Goal: Task Accomplishment & Management: Manage account settings

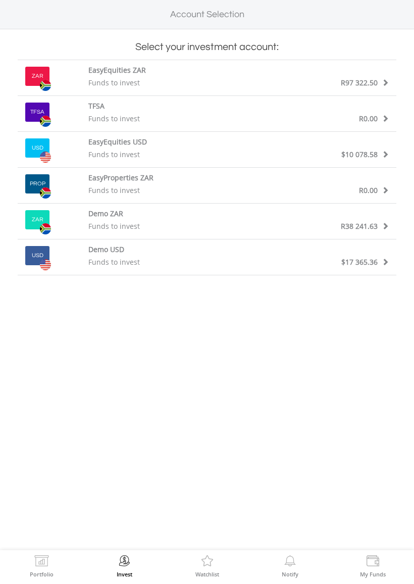
click at [364, 74] on div "EasyEquities ZAR" at bounding box center [239, 71] width 316 height 13
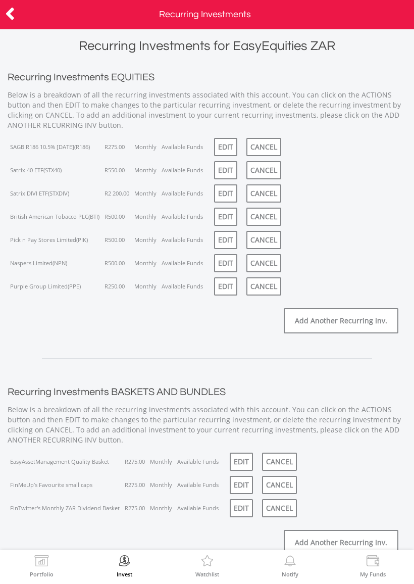
click at [224, 148] on link "EDIT" at bounding box center [225, 147] width 23 height 18
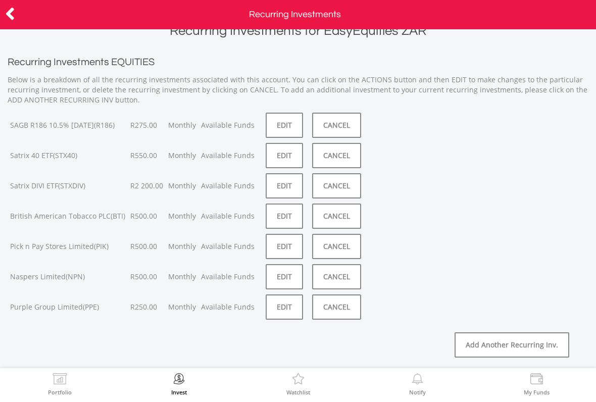
scroll to position [23, 0]
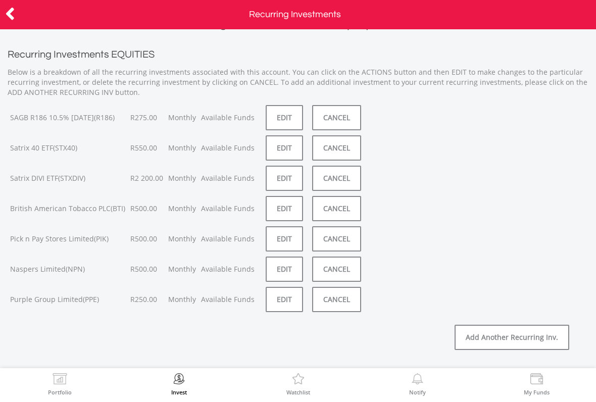
click at [268, 117] on link "EDIT" at bounding box center [284, 117] width 37 height 25
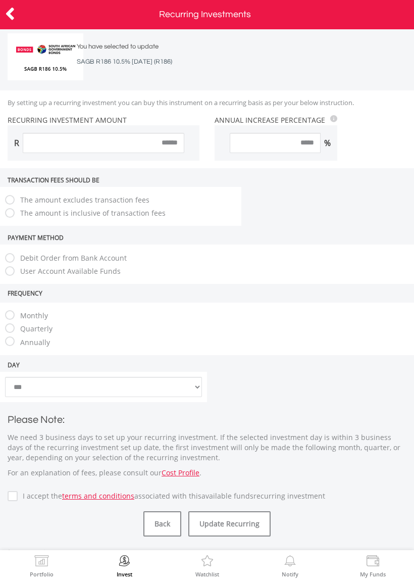
scroll to position [37, 0]
click at [139, 217] on label "The amount is inclusive of transaction fees" at bounding box center [90, 212] width 150 height 10
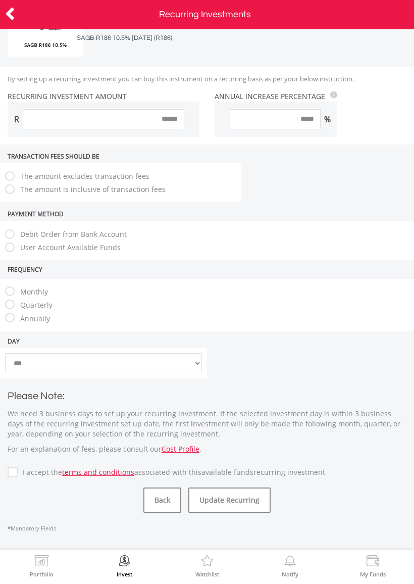
scroll to position [60, 0]
click at [124, 120] on div "By setting up a recurring investment you can buy this instrument on a recurring…" at bounding box center [207, 106] width 414 height 78
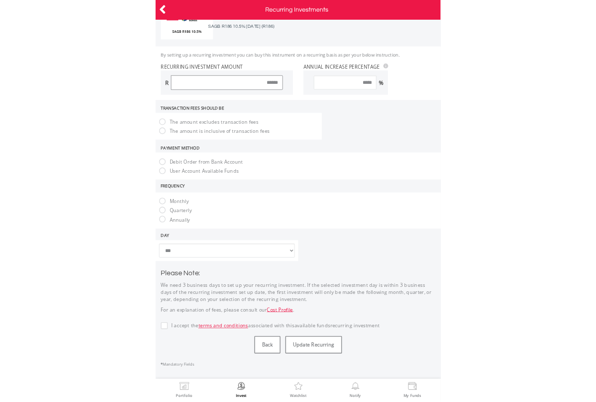
scroll to position [26, 0]
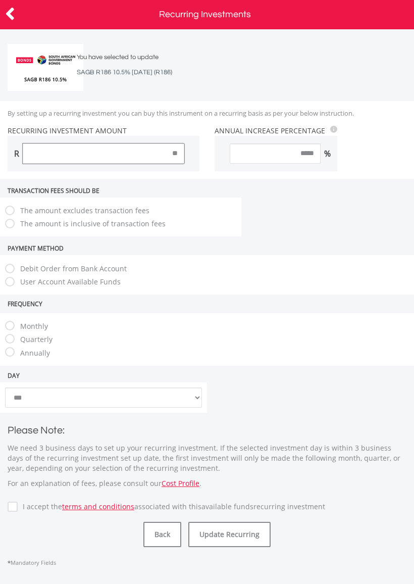
type input "*"
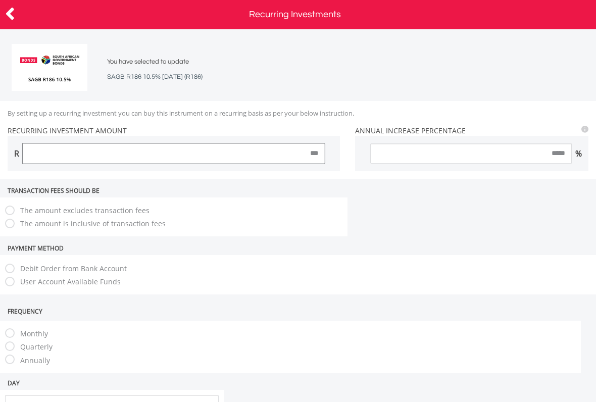
type input "***"
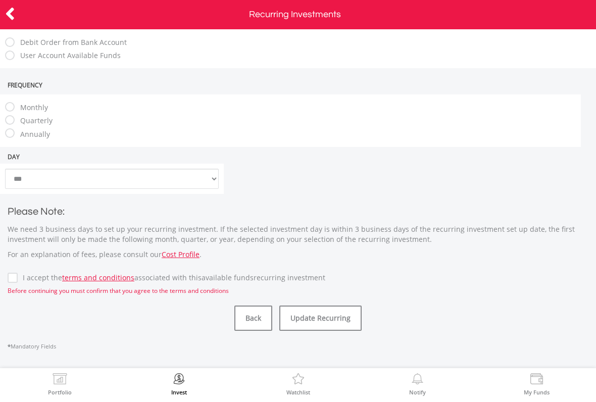
scroll to position [251, 0]
click at [6, 276] on div "Update recurring investment SAGB R186 10.5% 21/12/26 You have selected to updat…" at bounding box center [298, 198] width 596 height 339
click at [18, 282] on label "I accept the terms and conditions associated with this Available Funds recurrin…" at bounding box center [172, 278] width 308 height 10
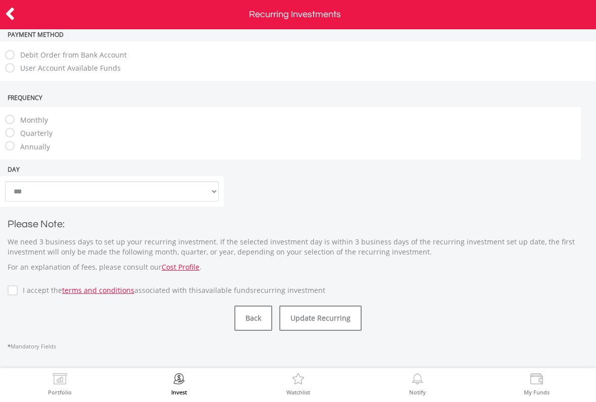
scroll to position [239, 0]
click at [332, 326] on button "Update Recurring" at bounding box center [320, 318] width 82 height 25
click at [14, 15] on icon at bounding box center [10, 14] width 10 height 20
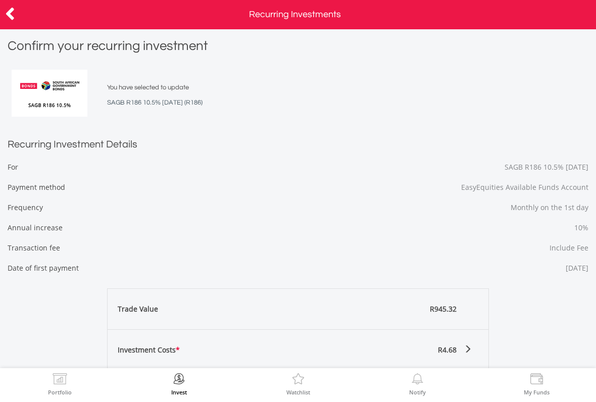
click at [15, 11] on icon at bounding box center [10, 14] width 10 height 20
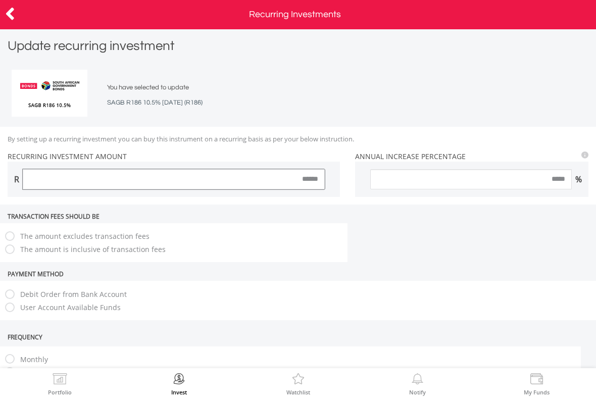
click at [313, 175] on input "******" at bounding box center [174, 179] width 302 height 20
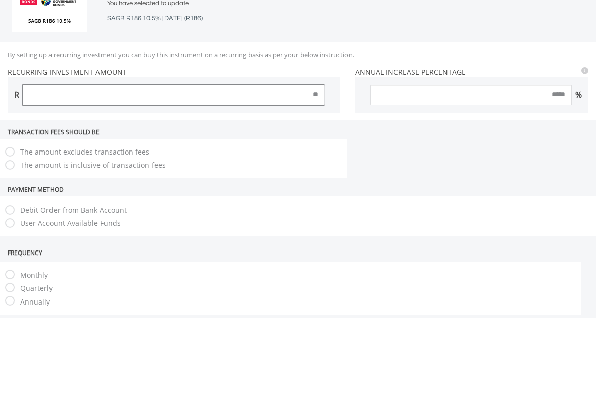
click at [318, 169] on input "**" at bounding box center [174, 179] width 302 height 20
type input "*"
type input "***"
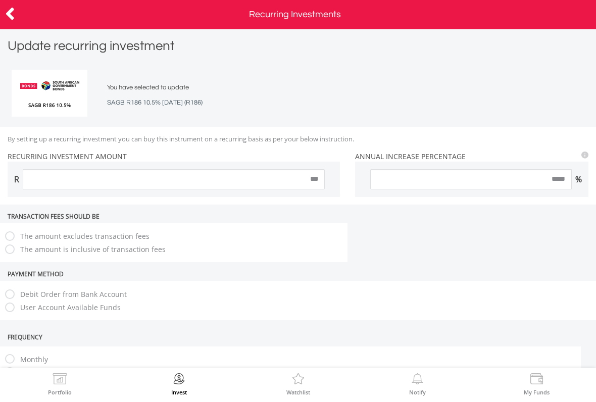
click at [122, 247] on label "The amount is inclusive of transaction fees" at bounding box center [90, 249] width 150 height 10
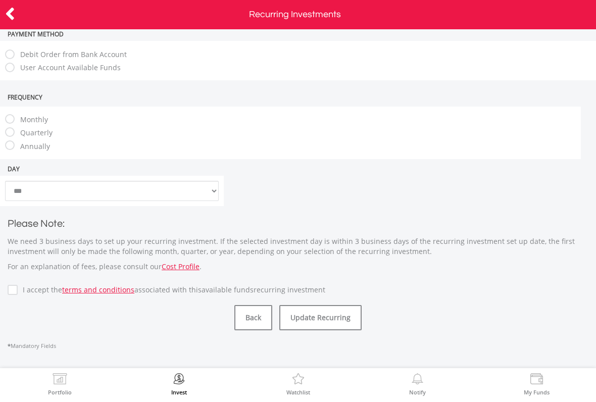
scroll to position [239, 0]
click at [337, 319] on button "Update Recurring" at bounding box center [320, 318] width 82 height 25
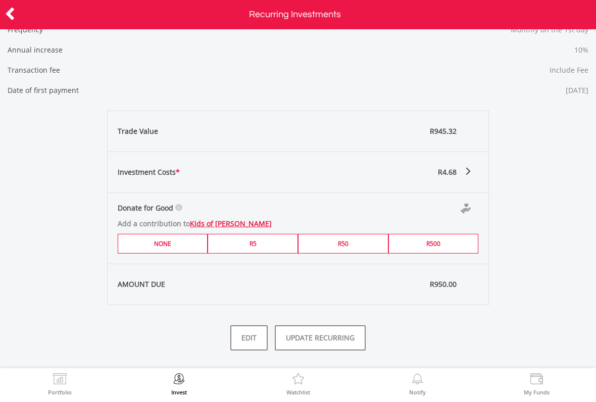
scroll to position [178, 0]
click at [341, 339] on button "UPDATE RECURRING" at bounding box center [320, 337] width 91 height 25
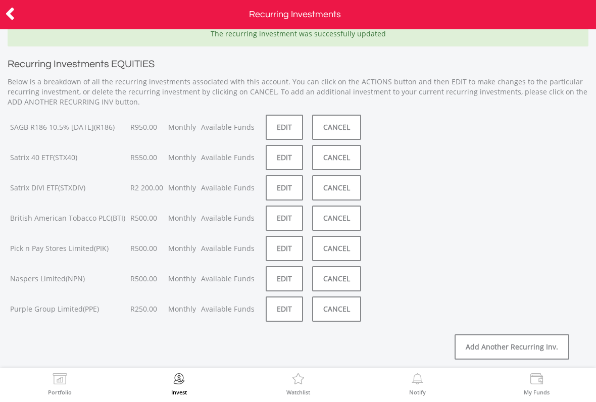
scroll to position [49, 0]
click at [284, 156] on link "EDIT" at bounding box center [284, 156] width 37 height 25
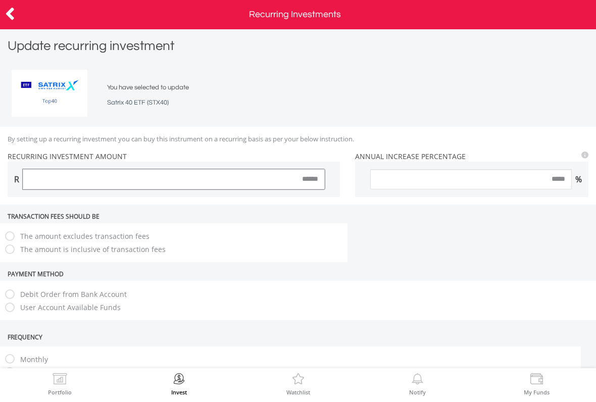
click at [313, 180] on input "******" at bounding box center [174, 179] width 302 height 20
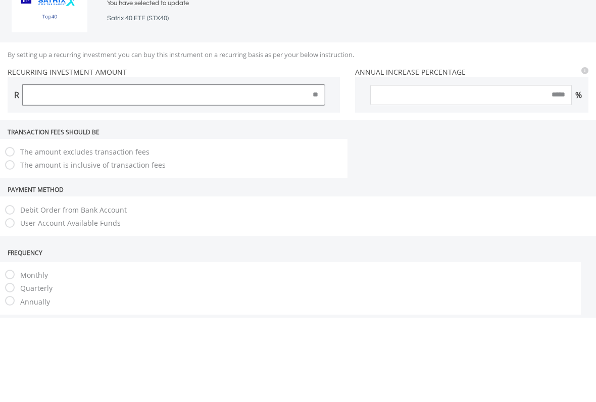
type input "*"
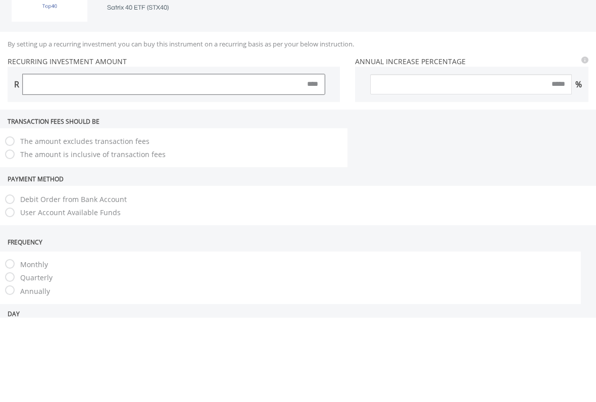
scroll to position [15, 0]
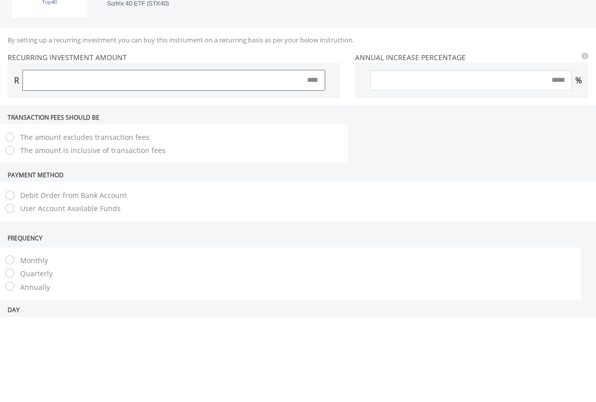
type input "****"
click at [137, 238] on label "The amount is inclusive of transaction fees" at bounding box center [90, 235] width 150 height 10
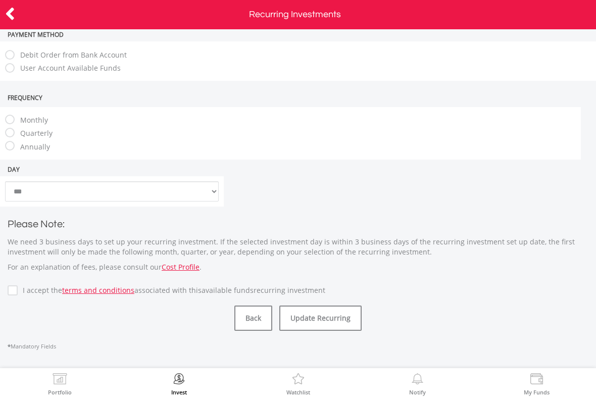
scroll to position [239, 0]
click at [328, 321] on button "Update Recurring" at bounding box center [320, 318] width 82 height 25
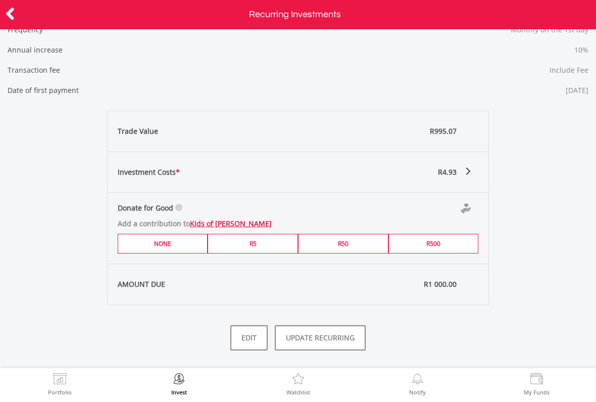
scroll to position [178, 0]
click at [330, 340] on button "UPDATE RECURRING" at bounding box center [320, 337] width 91 height 25
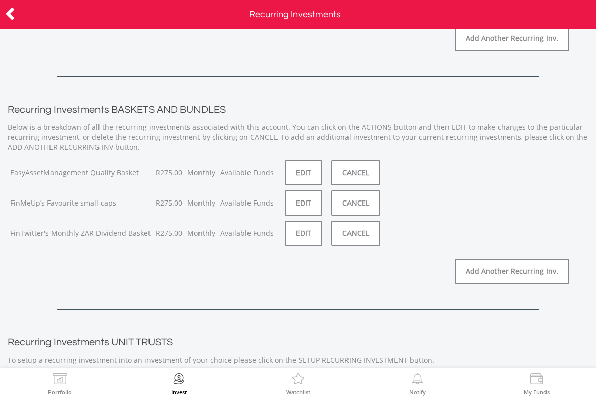
scroll to position [360, 0]
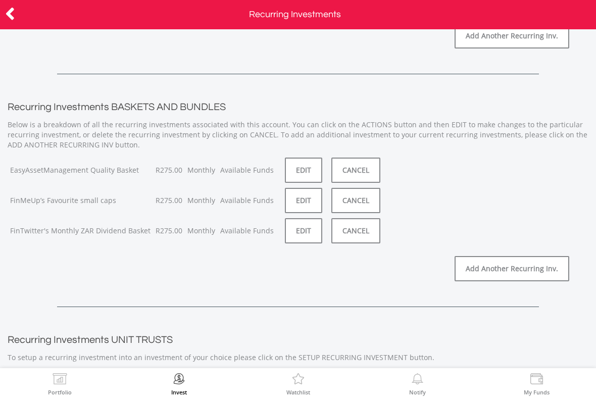
click at [296, 169] on link "EDIT" at bounding box center [303, 170] width 37 height 25
click at [288, 198] on link "EDIT" at bounding box center [303, 200] width 37 height 25
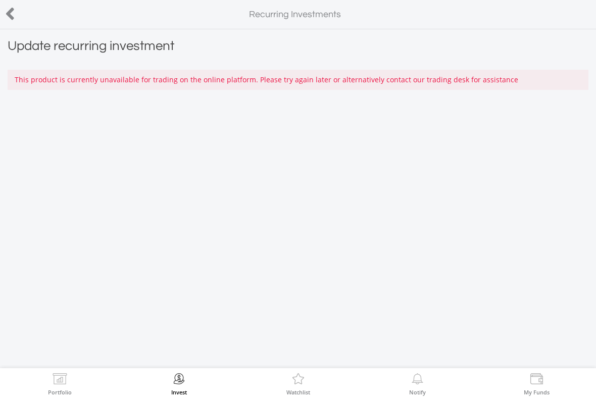
click at [13, 13] on icon at bounding box center [10, 14] width 10 height 20
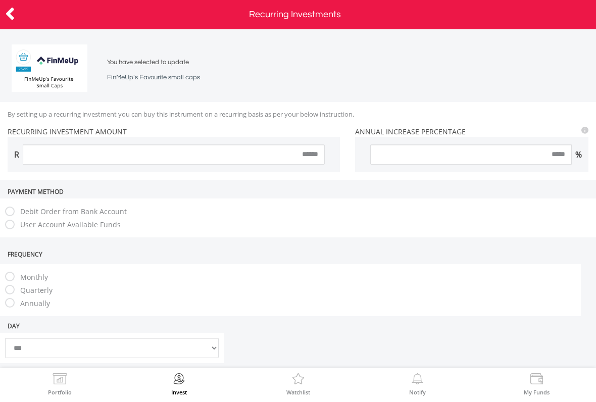
scroll to position [19, 0]
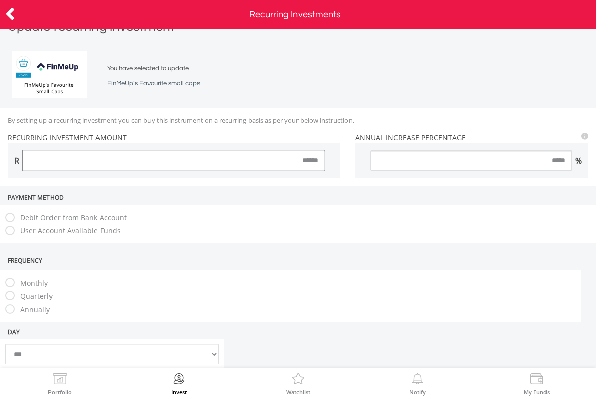
click at [314, 167] on input "******" at bounding box center [174, 160] width 302 height 20
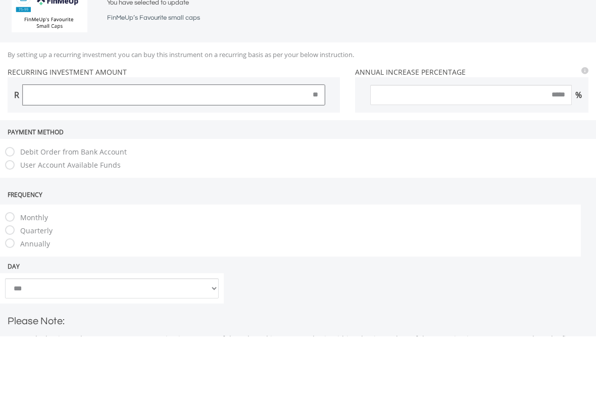
type input "*"
type input "****"
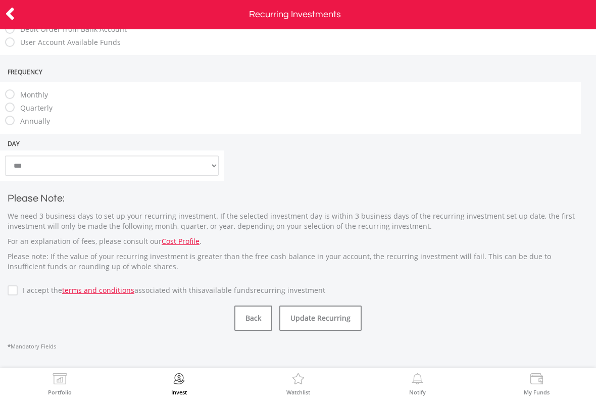
scroll to position [207, 0]
click at [336, 319] on button "Update Recurring" at bounding box center [320, 318] width 82 height 25
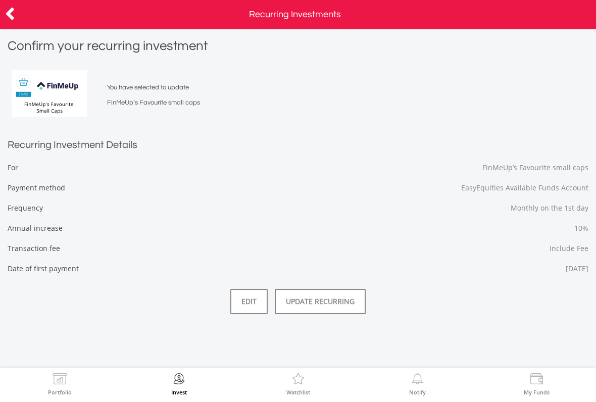
click at [330, 307] on button "UPDATE RECURRING" at bounding box center [320, 301] width 91 height 25
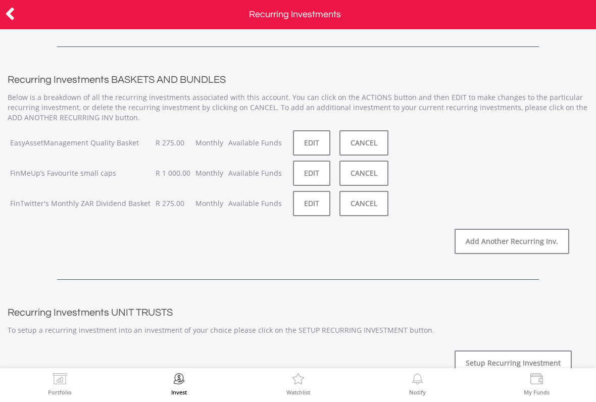
scroll to position [399, 0]
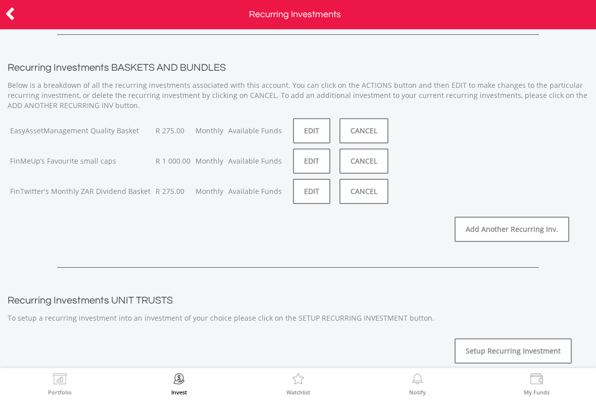
click at [303, 128] on link "EDIT" at bounding box center [311, 130] width 37 height 25
click at [302, 196] on link "EDIT" at bounding box center [311, 191] width 37 height 25
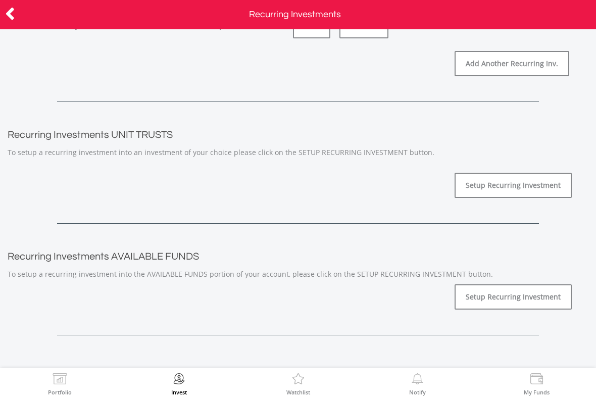
scroll to position [565, 0]
click at [175, 382] on img at bounding box center [179, 380] width 16 height 14
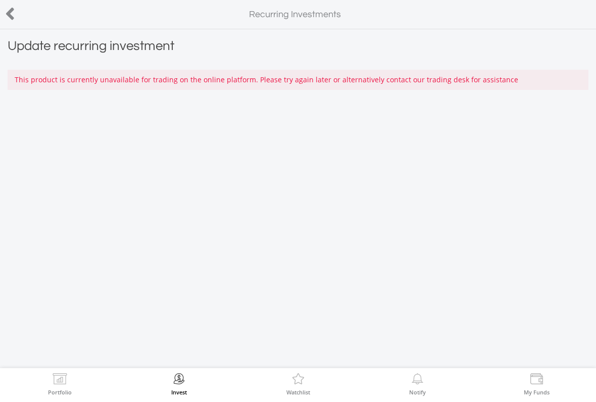
click at [22, 10] on div at bounding box center [30, 14] width 60 height 21
click at [6, 16] on icon at bounding box center [10, 14] width 10 height 20
click at [13, 15] on icon at bounding box center [10, 14] width 10 height 20
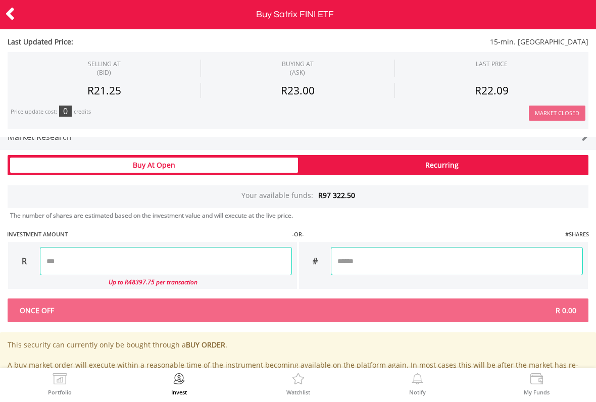
scroll to position [600, 0]
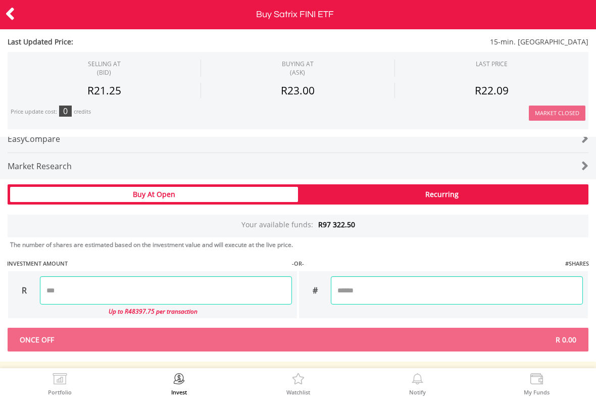
click at [501, 193] on div "Recurring" at bounding box center [442, 194] width 288 height 15
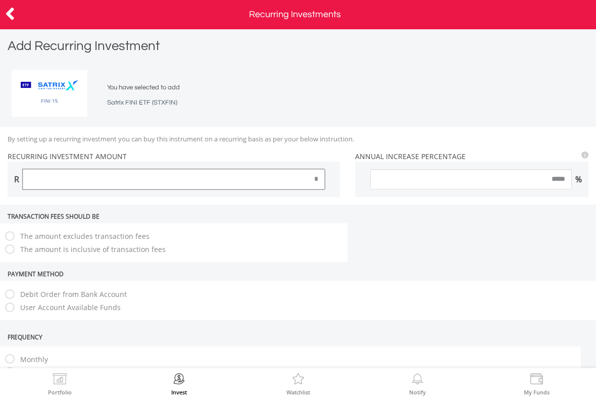
click at [300, 180] on input "*" at bounding box center [174, 179] width 302 height 20
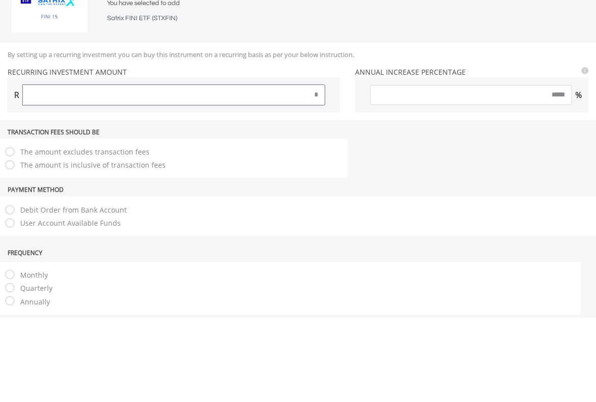
click at [319, 169] on input "*" at bounding box center [174, 179] width 302 height 20
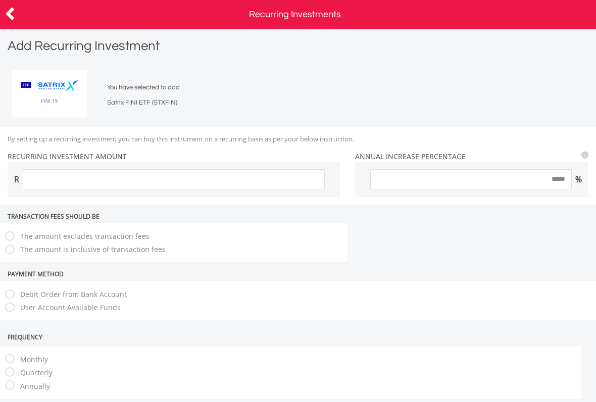
click at [15, 17] on icon at bounding box center [10, 14] width 10 height 20
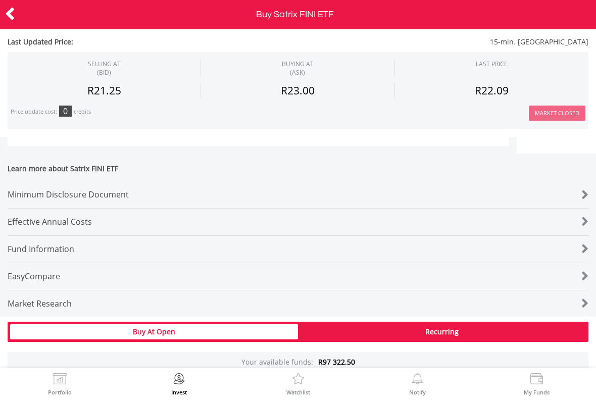
scroll to position [474, 0]
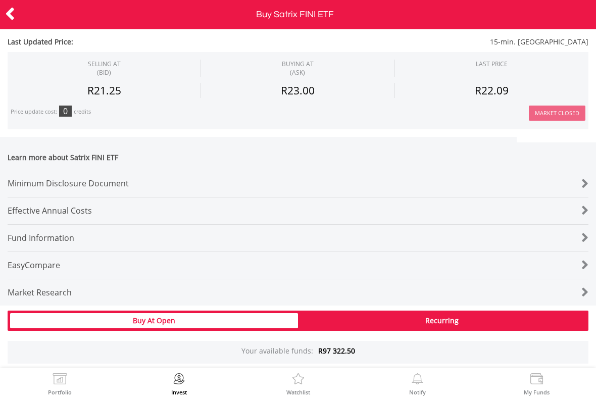
click at [115, 180] on div "Minimum Disclosure Document" at bounding box center [274, 183] width 532 height 27
click at [454, 322] on div "Recurring" at bounding box center [442, 320] width 288 height 15
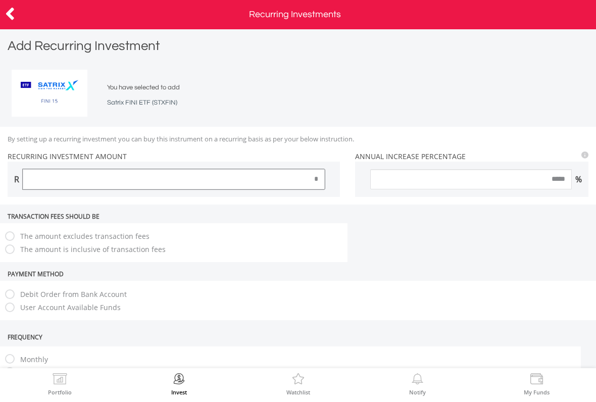
click at [318, 175] on input "*" at bounding box center [174, 179] width 302 height 20
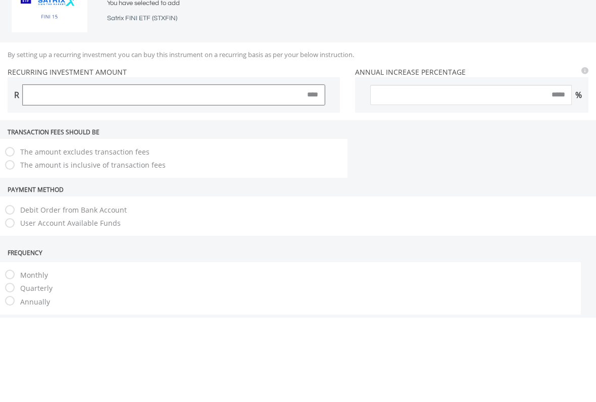
type input "****"
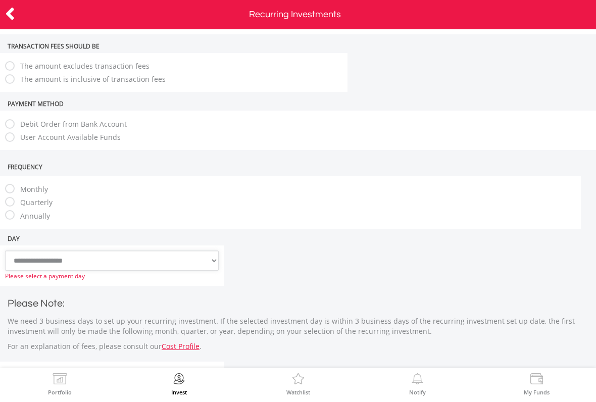
scroll to position [168, 0]
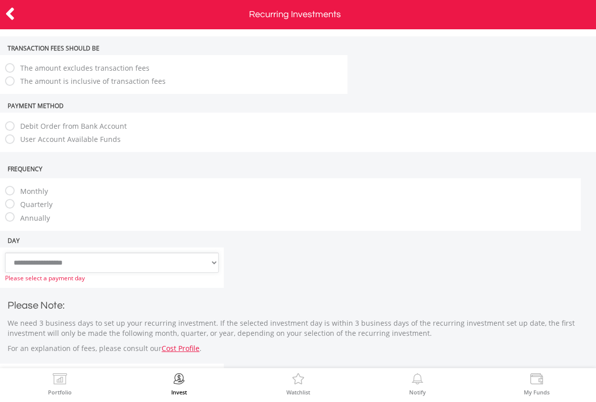
click at [208, 264] on select "**********" at bounding box center [112, 262] width 214 height 20
click at [209, 265] on select "**********" at bounding box center [112, 262] width 214 height 20
click at [206, 263] on select "**********" at bounding box center [112, 262] width 214 height 20
click at [212, 259] on select "**********" at bounding box center [112, 262] width 214 height 20
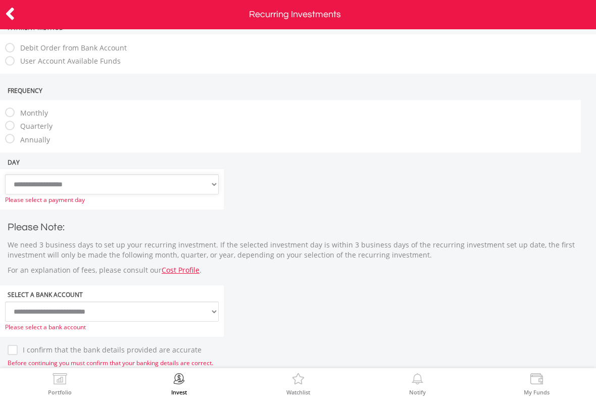
scroll to position [250, 0]
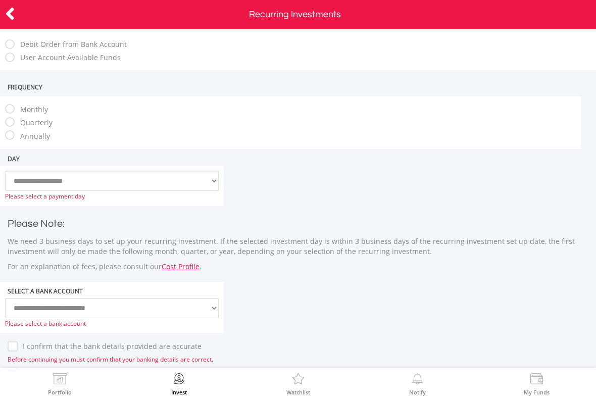
click at [215, 174] on select "**********" at bounding box center [112, 181] width 214 height 20
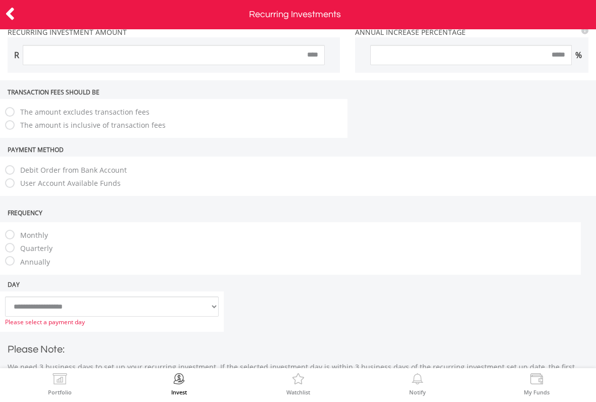
scroll to position [118, 0]
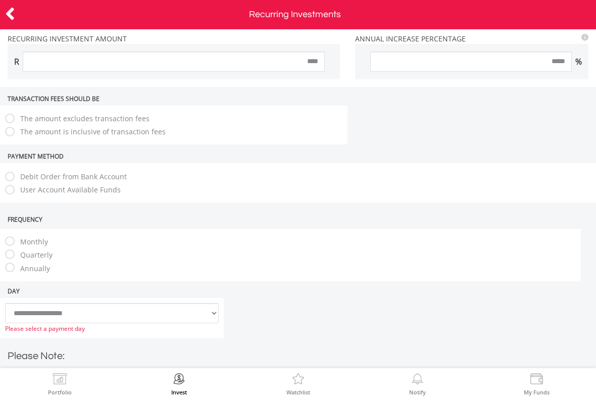
click at [40, 268] on label "Annually" at bounding box center [32, 269] width 35 height 10
click at [41, 252] on label "Quarterly" at bounding box center [33, 255] width 37 height 10
click at [15, 243] on label "Monthly" at bounding box center [31, 242] width 33 height 10
click at [100, 314] on select "**********" at bounding box center [112, 313] width 214 height 20
select select "*"
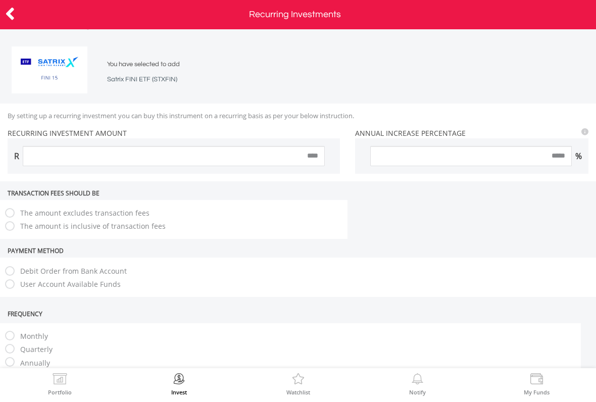
scroll to position [22, 0]
click at [125, 232] on label "The amount is inclusive of transaction fees" at bounding box center [90, 227] width 150 height 10
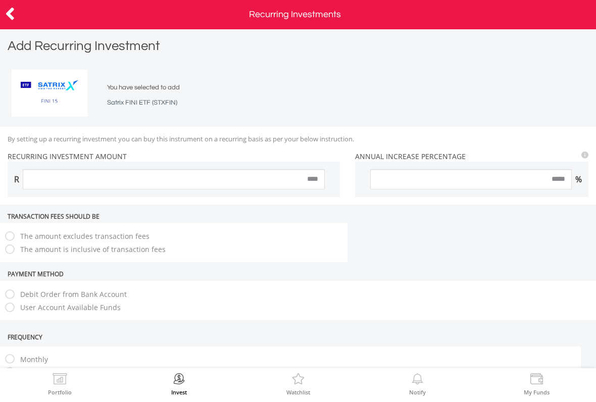
scroll to position [0, 0]
click at [97, 317] on div "Debit Order from Bank Account User Account Available Funds" at bounding box center [298, 300] width 596 height 39
click at [106, 308] on label "User Account Available Funds" at bounding box center [68, 307] width 106 height 10
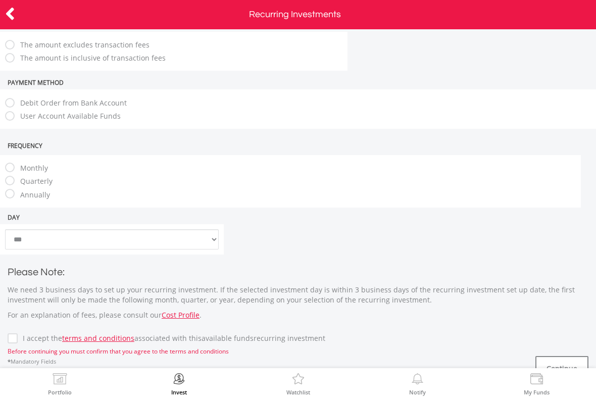
scroll to position [211, 0]
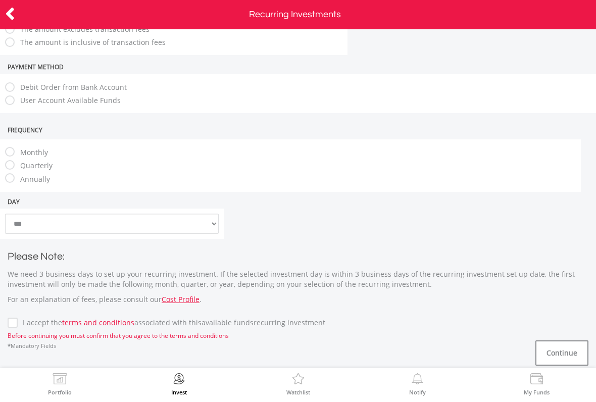
click at [18, 319] on label "I accept the terms and conditions associated with this Available Funds recurrin…" at bounding box center [172, 323] width 308 height 10
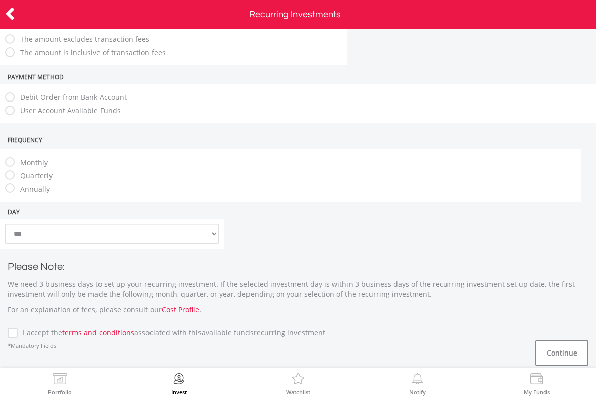
scroll to position [201, 0]
click at [565, 344] on button "Continue" at bounding box center [561, 352] width 53 height 25
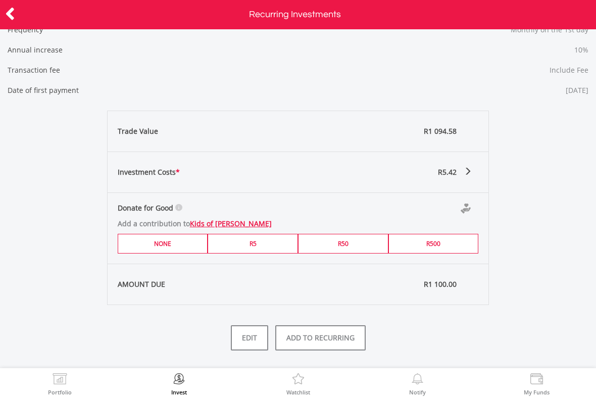
scroll to position [178, 0]
click at [324, 341] on button "ADD TO RECURRING" at bounding box center [320, 337] width 90 height 25
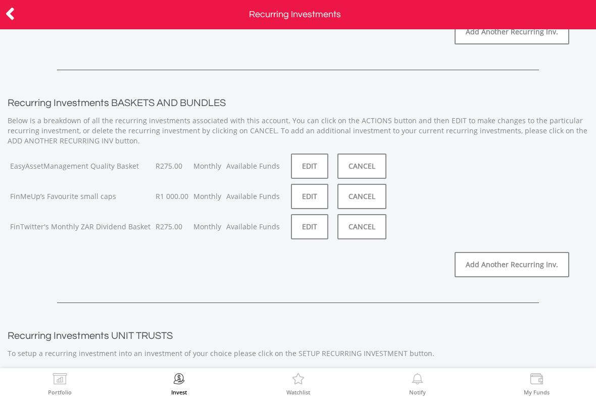
scroll to position [392, 0]
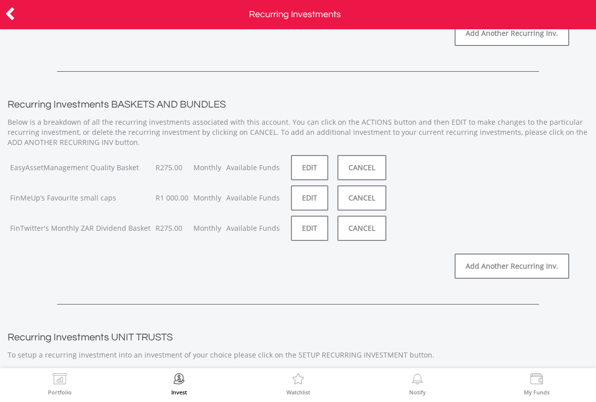
click at [305, 163] on link "EDIT" at bounding box center [309, 167] width 37 height 25
click at [305, 230] on link "EDIT" at bounding box center [309, 228] width 37 height 25
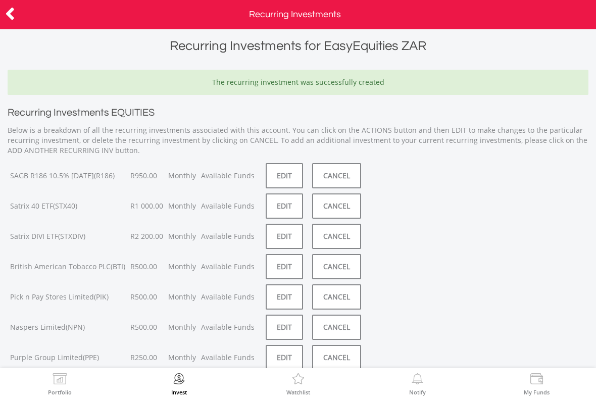
scroll to position [0, 0]
click at [62, 383] on img at bounding box center [60, 380] width 16 height 14
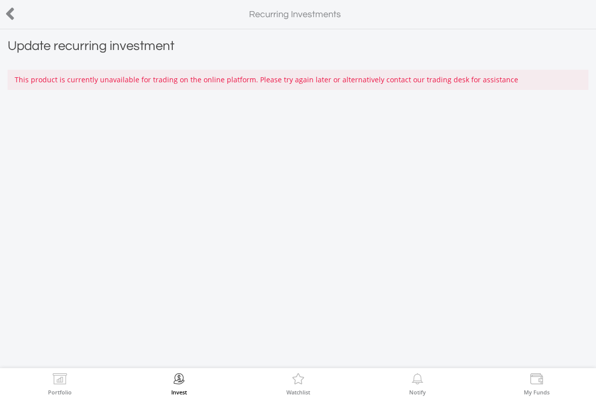
click at [11, 10] on icon at bounding box center [10, 14] width 10 height 20
click at [13, 18] on icon at bounding box center [10, 14] width 10 height 20
